Goal: Information Seeking & Learning: Check status

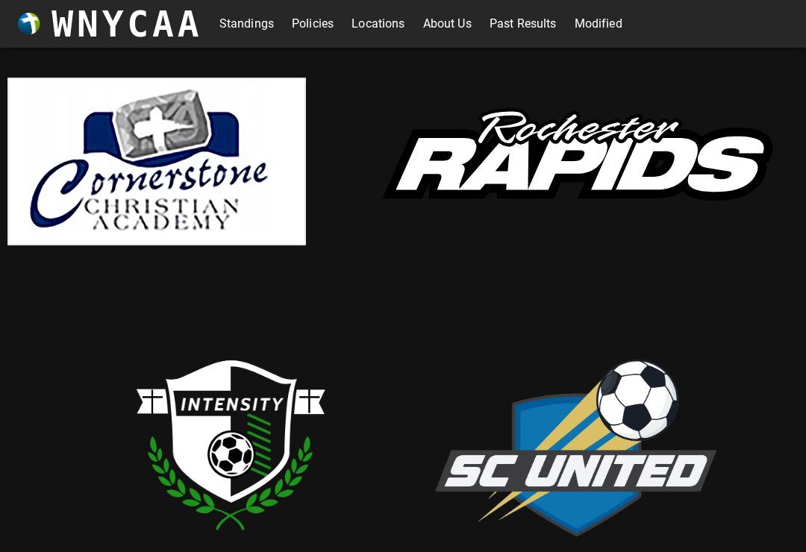
scroll to position [5, 0]
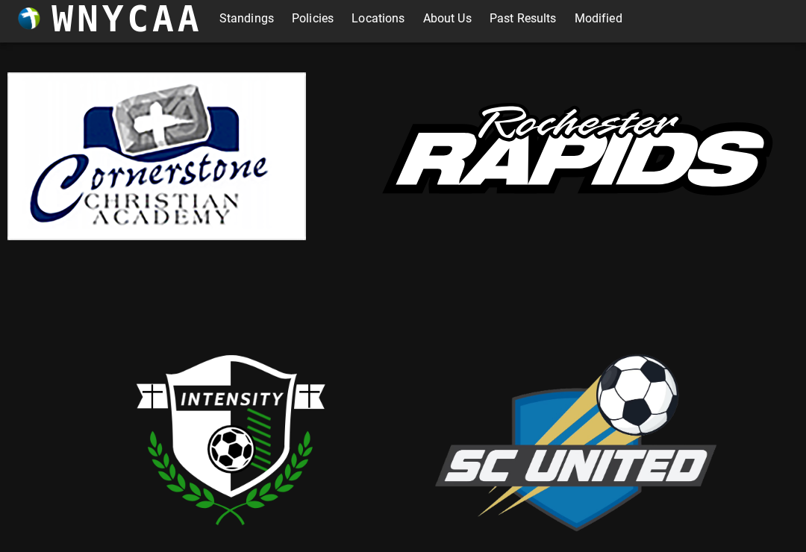
click at [228, 28] on link "Standings" at bounding box center [246, 19] width 54 height 24
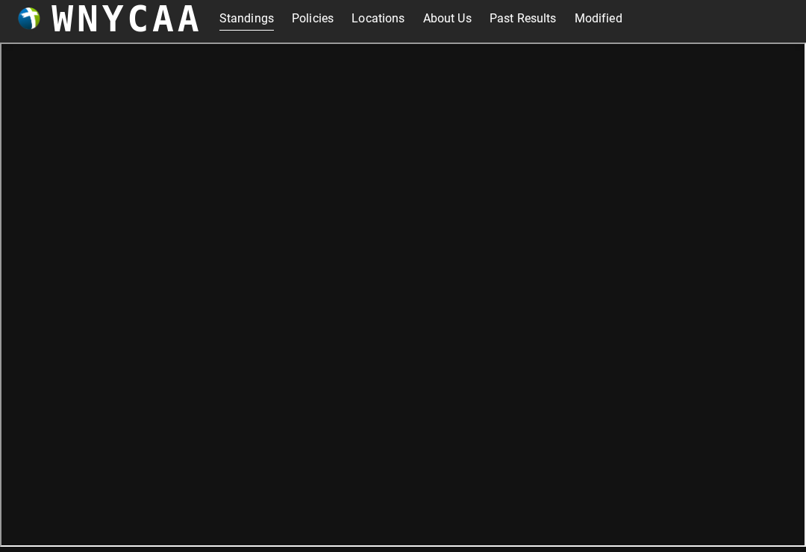
click at [616, 14] on link "Modified" at bounding box center [599, 19] width 48 height 24
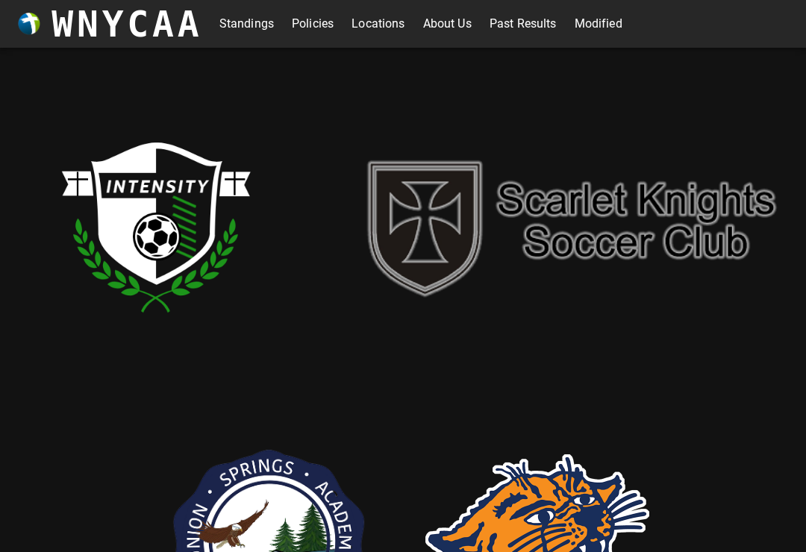
click at [261, 21] on link "Standings" at bounding box center [246, 24] width 54 height 24
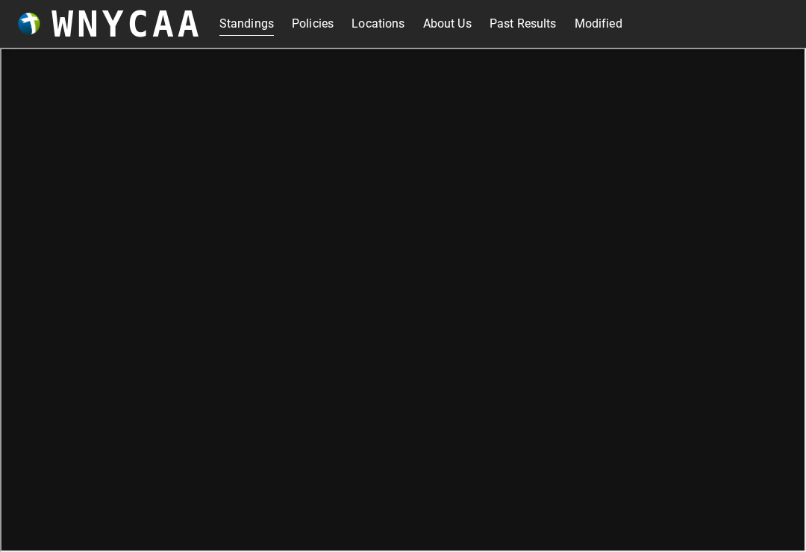
click at [599, 28] on link "Modified" at bounding box center [599, 24] width 48 height 24
click at [149, 5] on h3 "WNYCAA" at bounding box center [126, 24] width 151 height 42
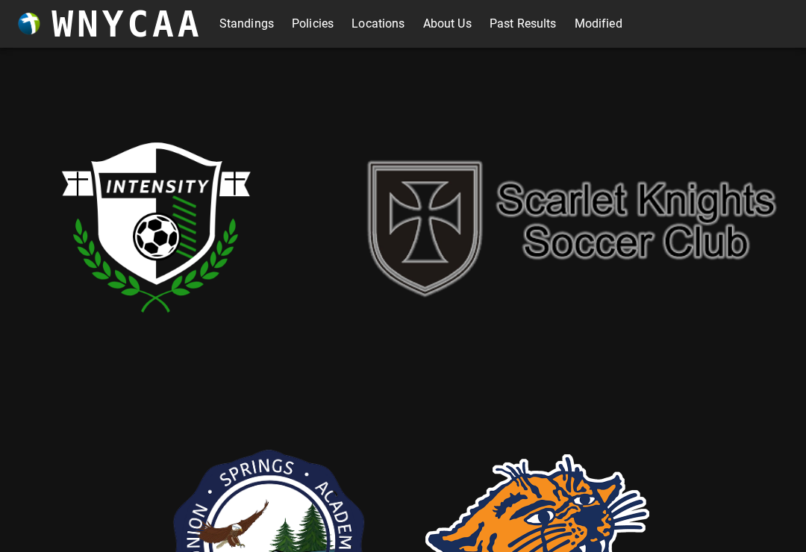
click at [258, 26] on link "Standings" at bounding box center [246, 24] width 54 height 24
